Goal: Transaction & Acquisition: Purchase product/service

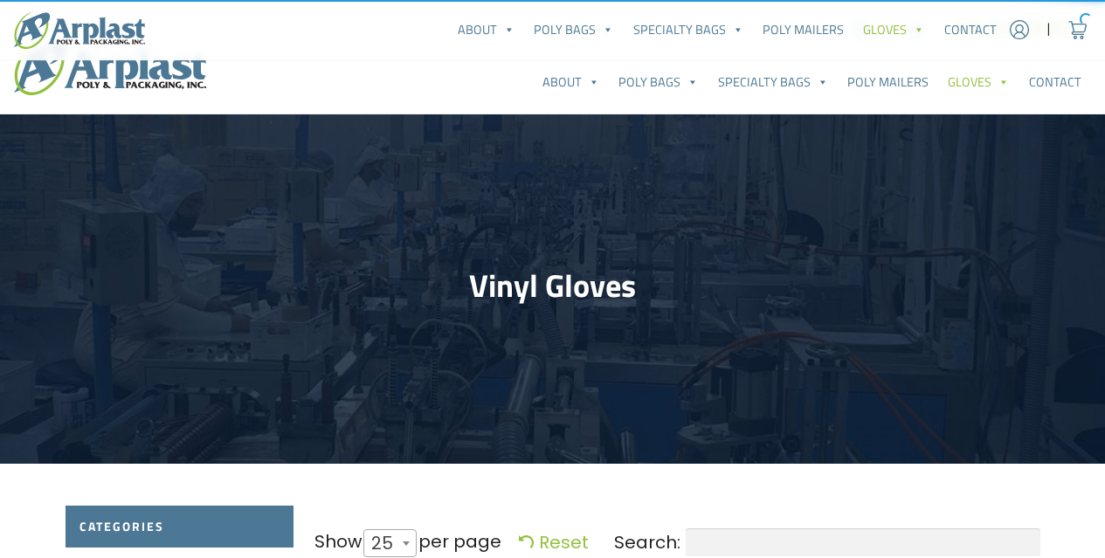
select select "25"
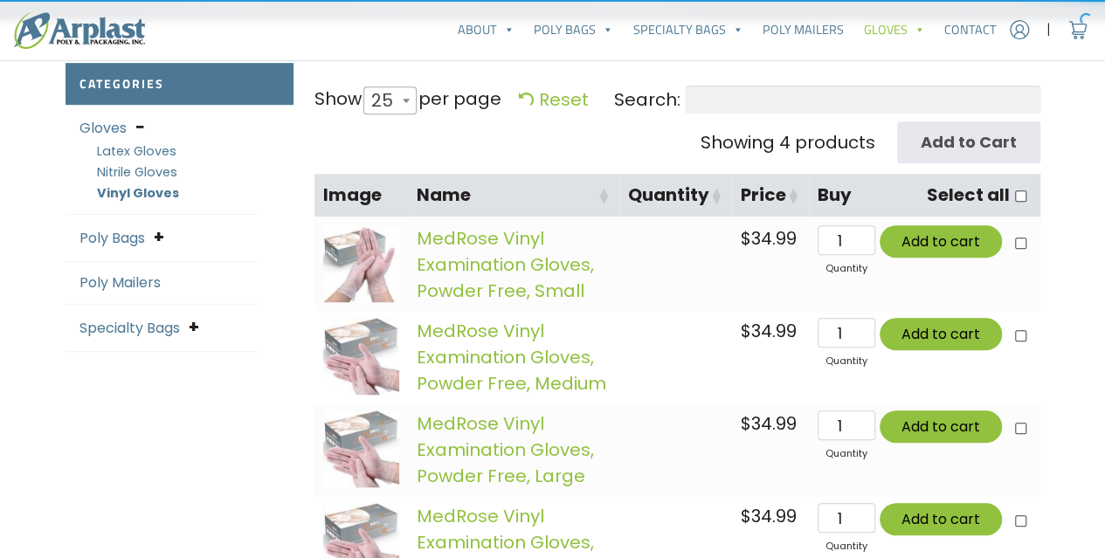
scroll to position [262, 0]
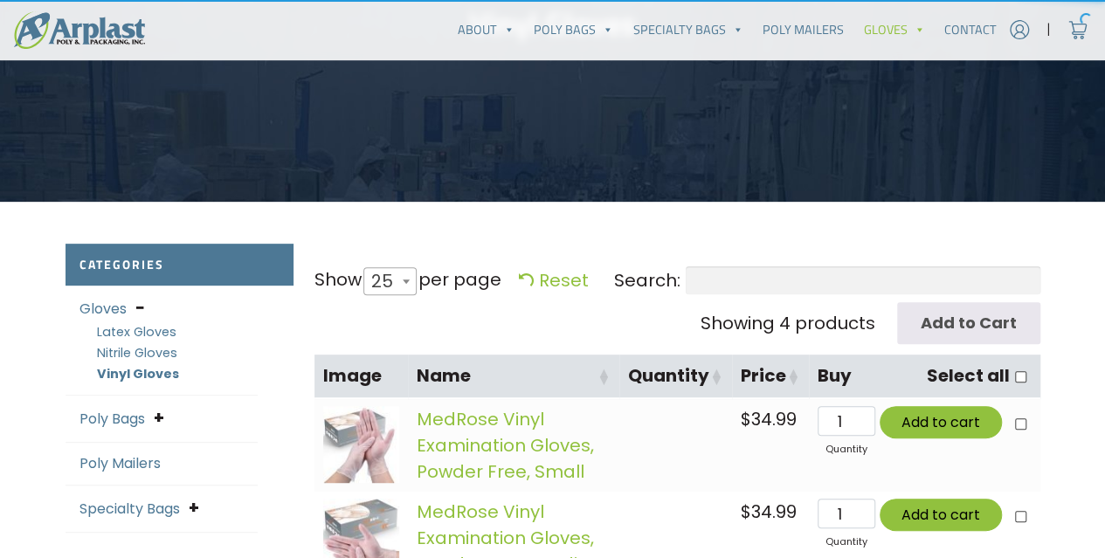
click at [884, 286] on input "Search:" at bounding box center [862, 280] width 355 height 28
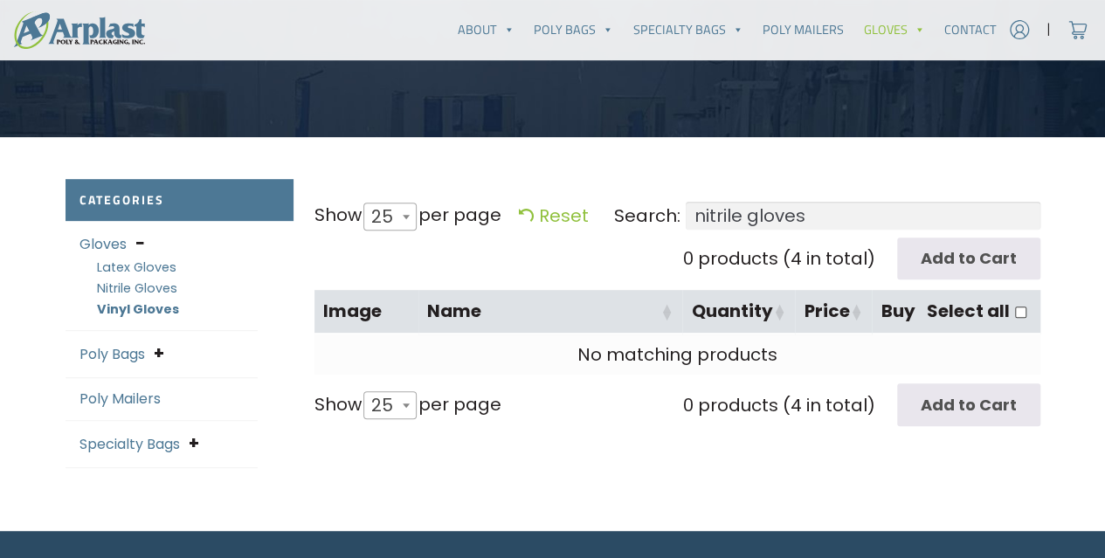
scroll to position [437, 0]
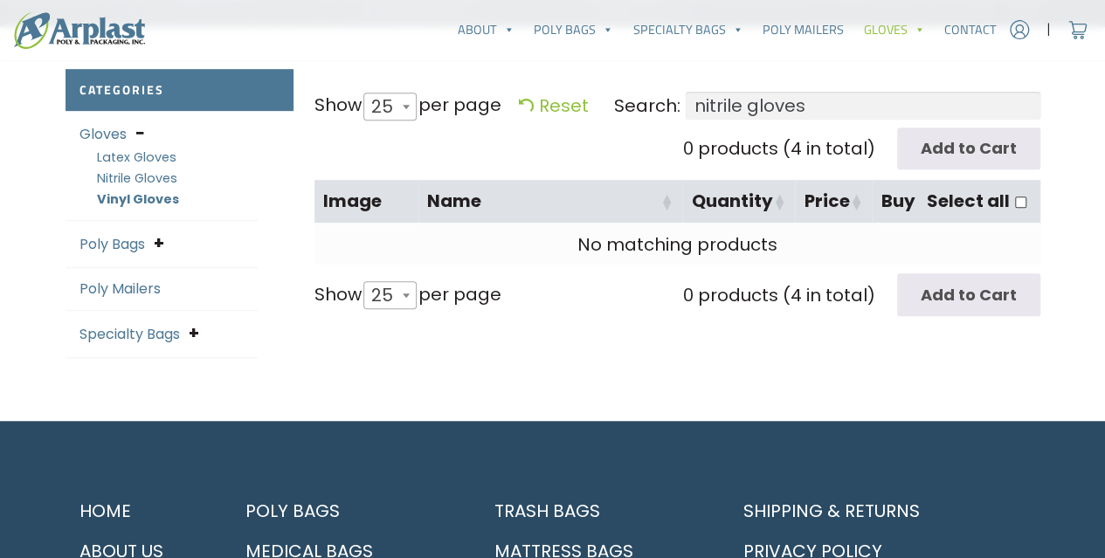
type input "nitrile gloves"
click at [156, 186] on link "Nitrile Gloves" at bounding box center [137, 177] width 80 height 17
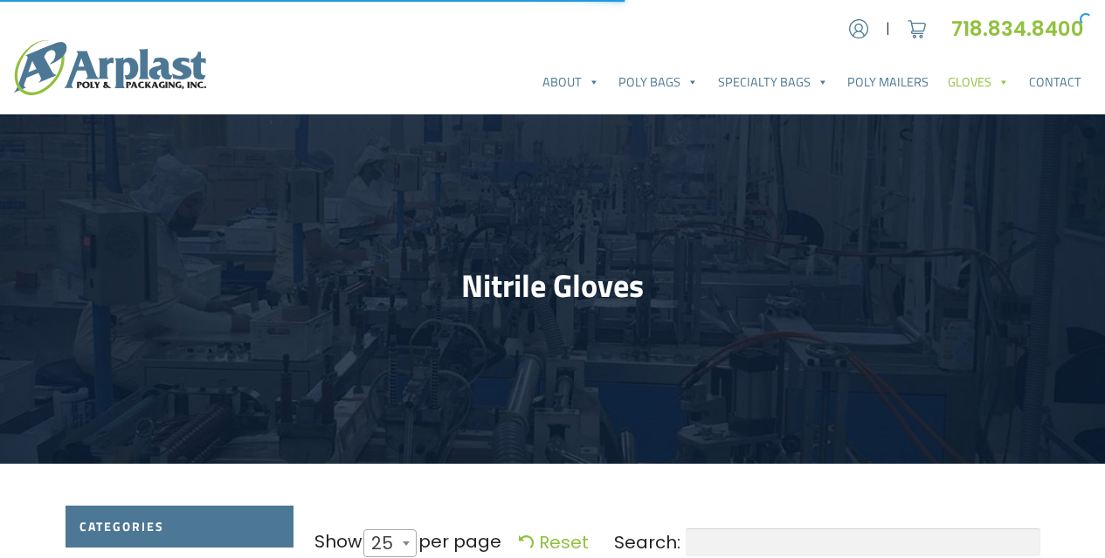
select select "25"
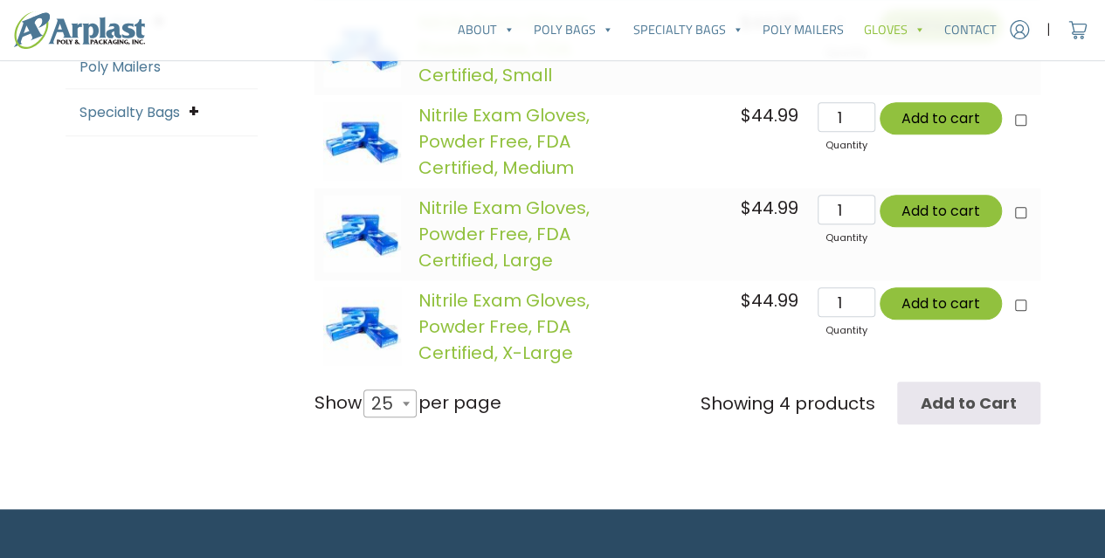
scroll to position [786, 0]
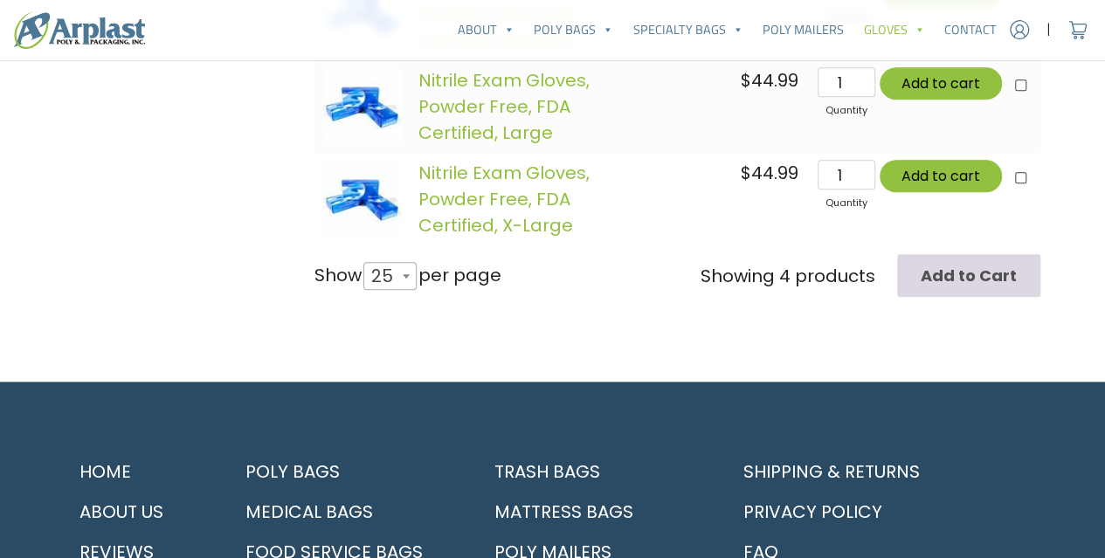
click at [961, 279] on input "Add to Cart" at bounding box center [968, 275] width 143 height 43
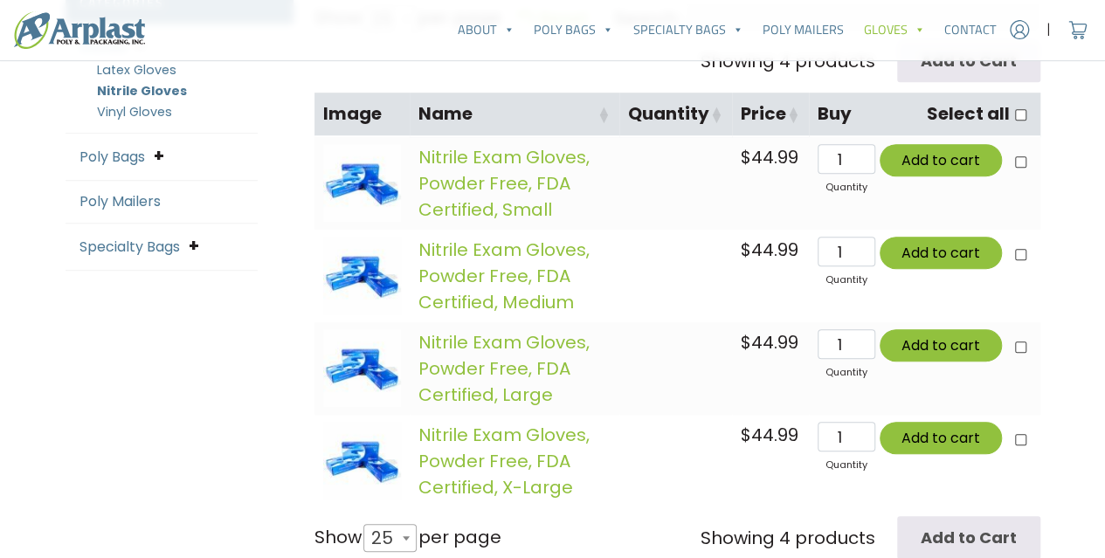
scroll to position [437, 0]
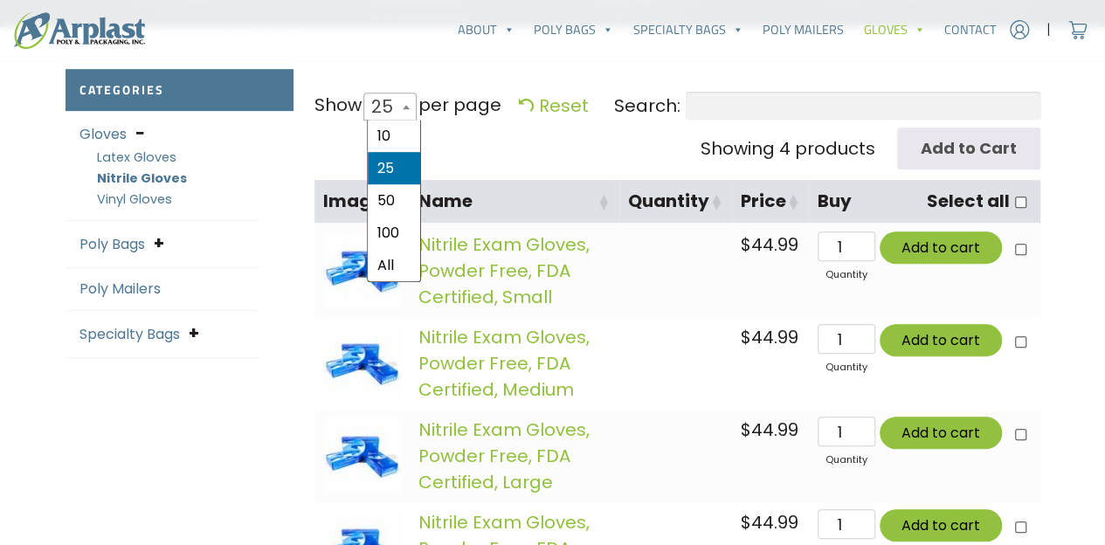
click at [378, 107] on span "25" at bounding box center [387, 107] width 46 height 42
click at [378, 92] on select "10 25 50 100 All" at bounding box center [385, 91] width 48 height 1
select select "-1"
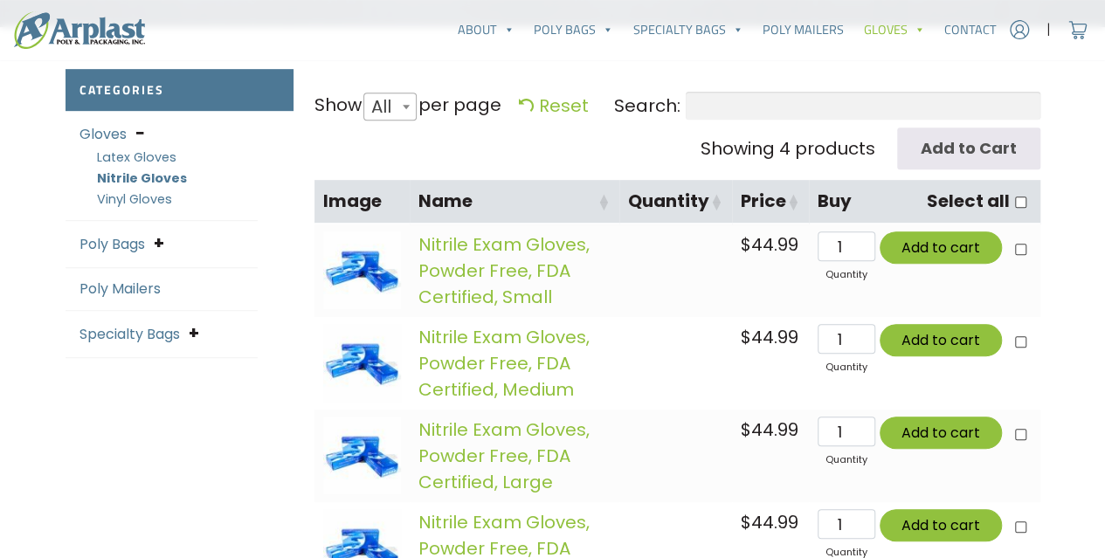
click at [161, 202] on link "Vinyl Gloves" at bounding box center [134, 198] width 75 height 17
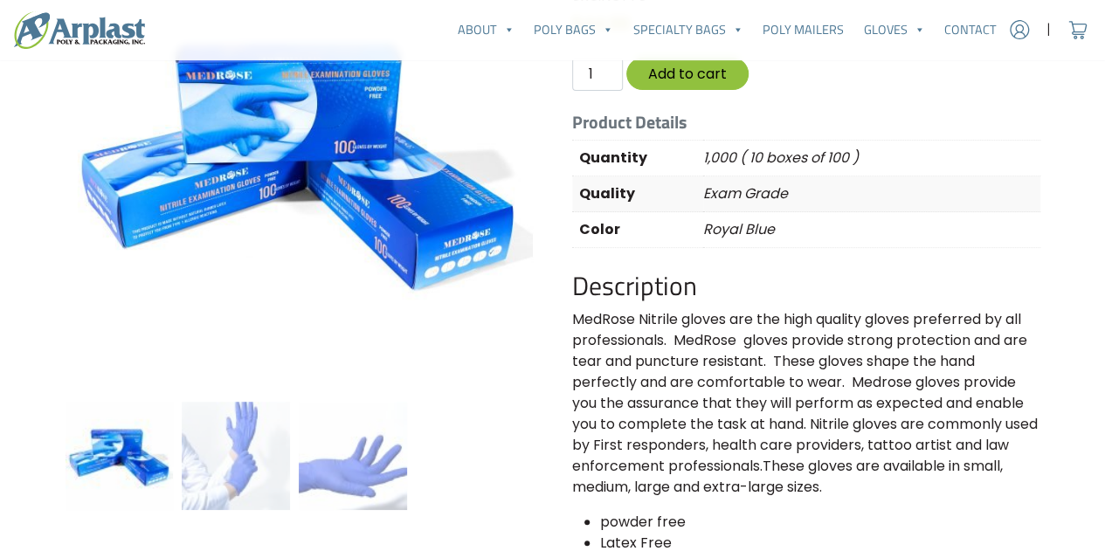
scroll to position [262, 0]
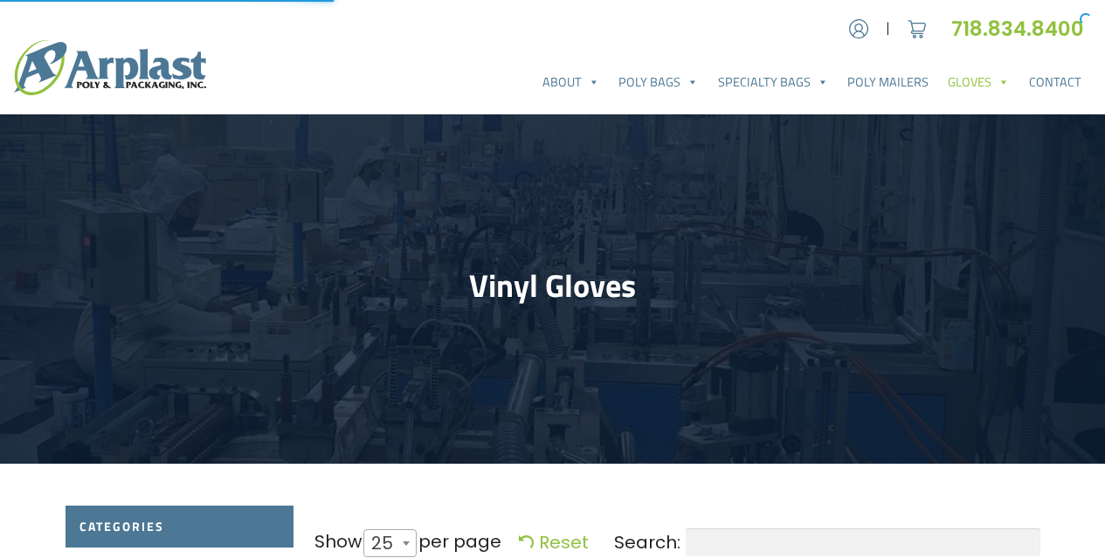
select select "25"
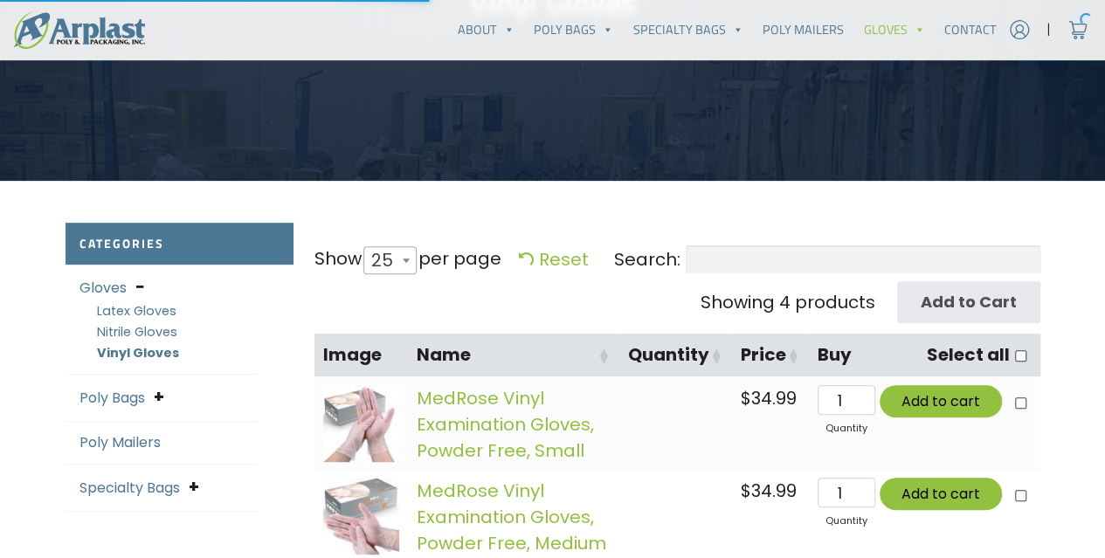
scroll to position [437, 0]
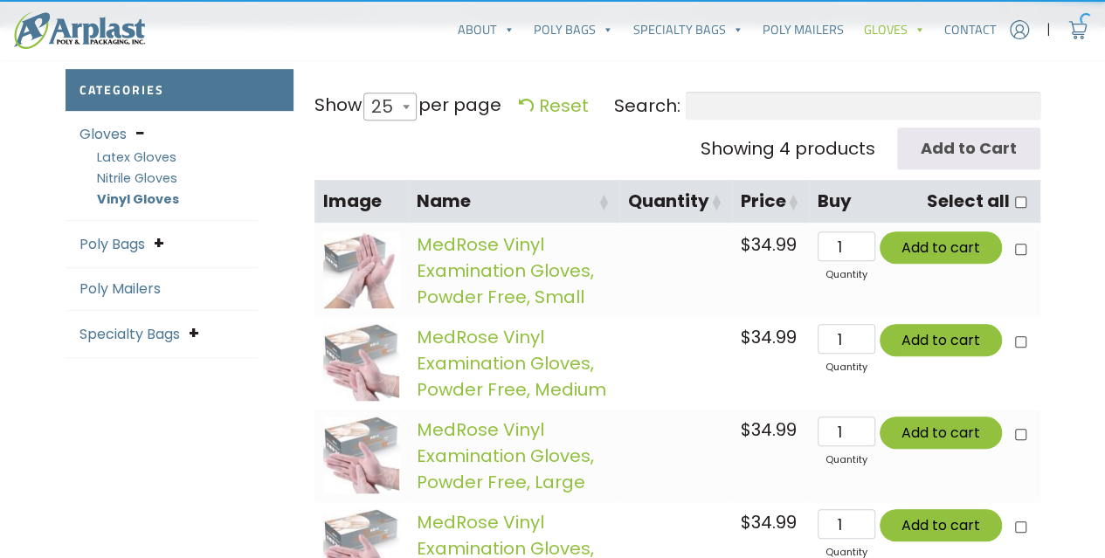
click at [160, 183] on link "Nitrile Gloves" at bounding box center [137, 177] width 80 height 17
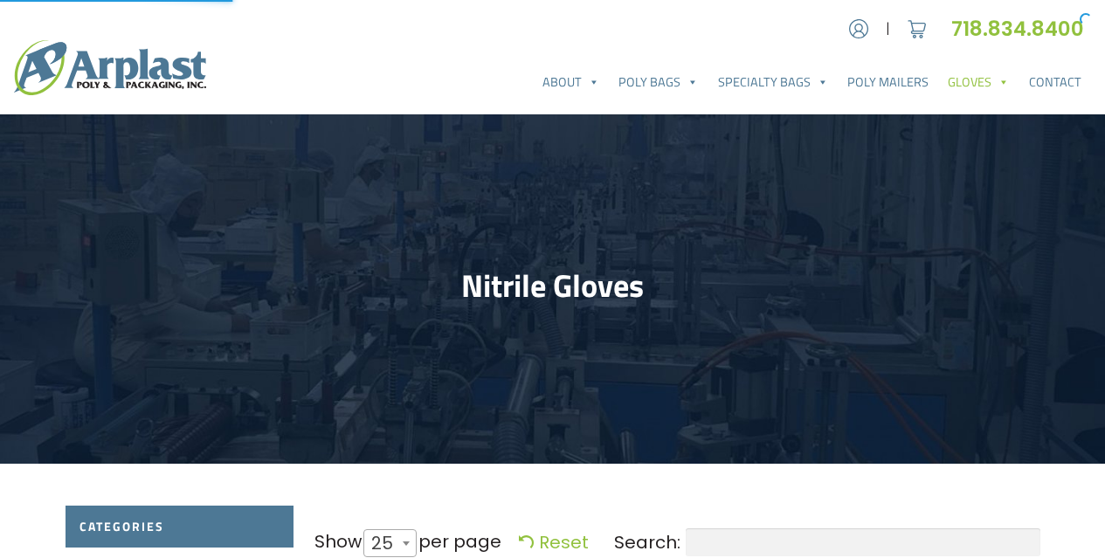
select select "25"
